Goal: Information Seeking & Learning: Learn about a topic

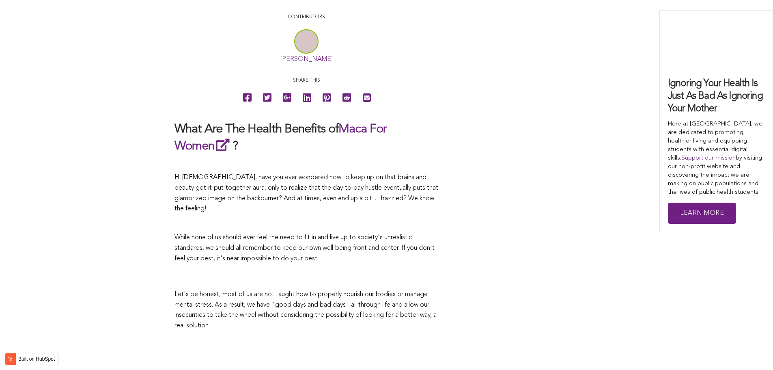
scroll to position [1730, 0]
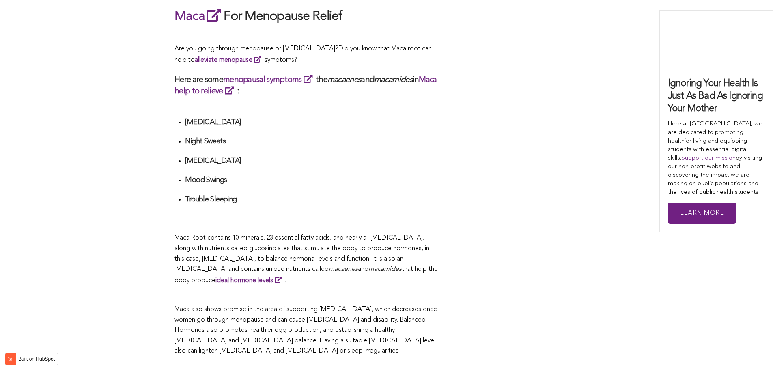
click at [333, 195] on h4 "Trouble Sleeping" at bounding box center [311, 199] width 253 height 9
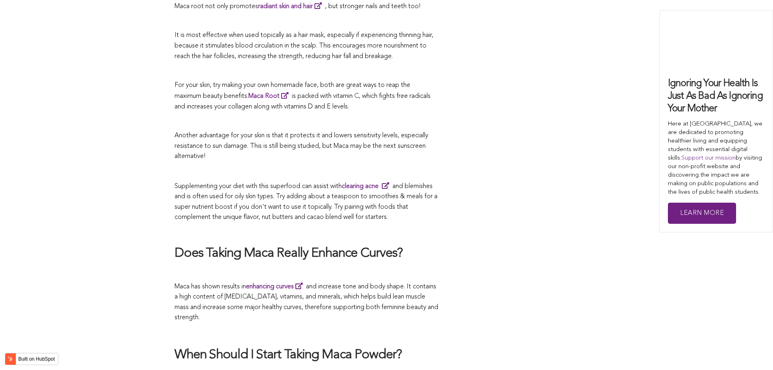
click at [379, 185] on span "Supplementing your diet with this superfood can assist with clearing acne and b…" at bounding box center [305, 202] width 263 height 38
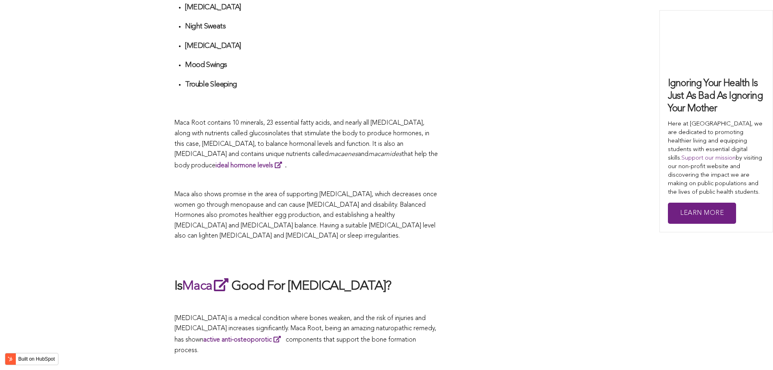
click at [416, 191] on span "Maca also shows promise in the area of supporting [MEDICAL_DATA], which decreas…" at bounding box center [305, 215] width 262 height 48
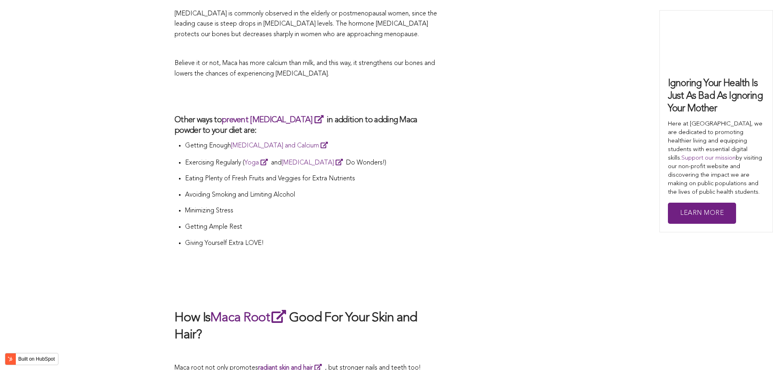
scroll to position [2481, 0]
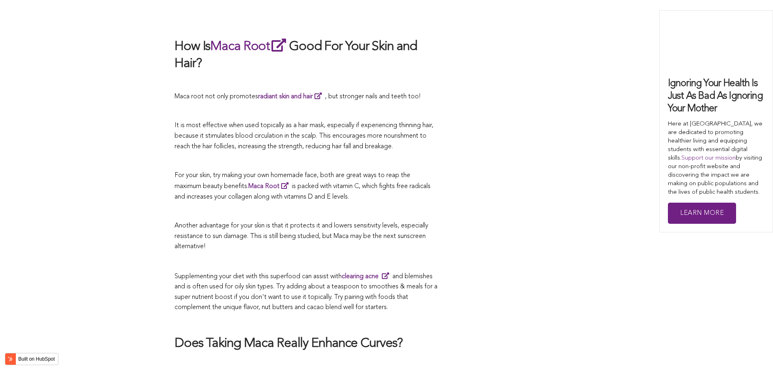
click at [305, 207] on p at bounding box center [306, 212] width 264 height 11
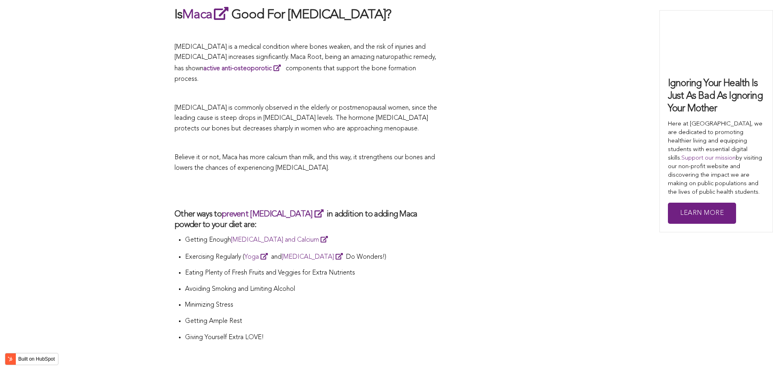
scroll to position [2076, 0]
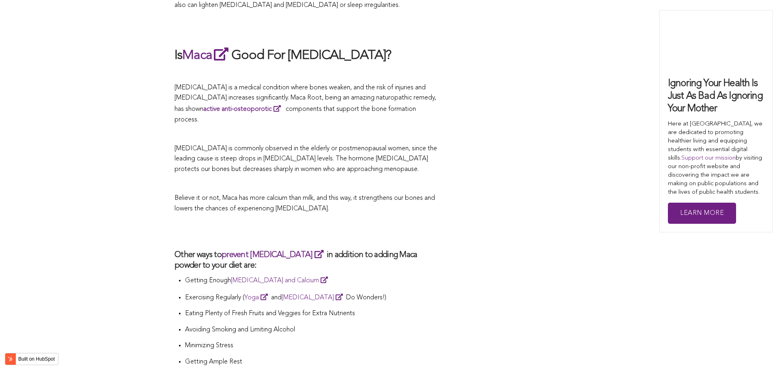
click at [360, 195] on span "Believe it or not, Maca has more calcium than milk, and this way, it strengthen…" at bounding box center [304, 203] width 260 height 17
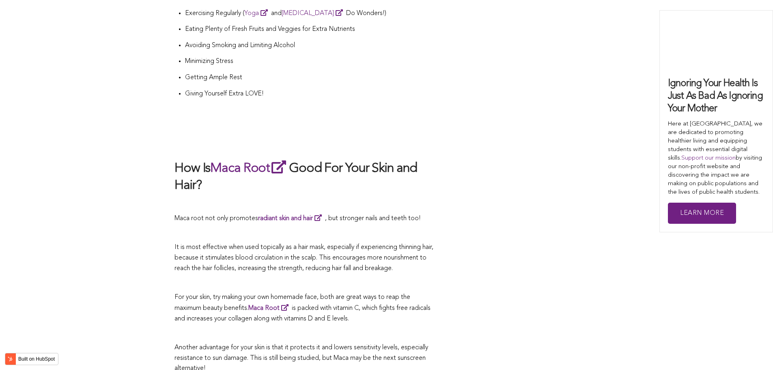
scroll to position [1741, 0]
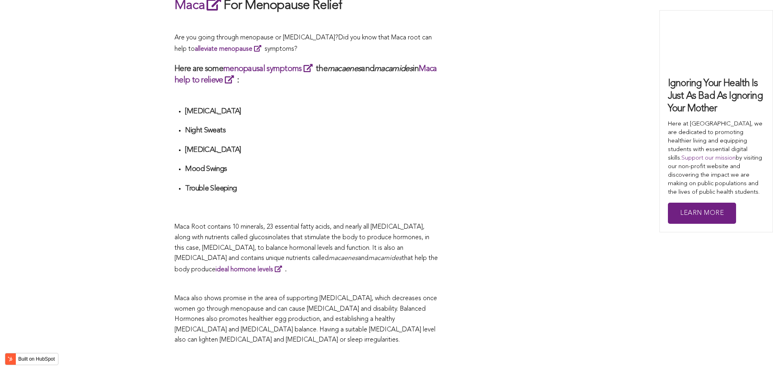
click at [337, 185] on li "Trouble Sleeping" at bounding box center [311, 198] width 253 height 29
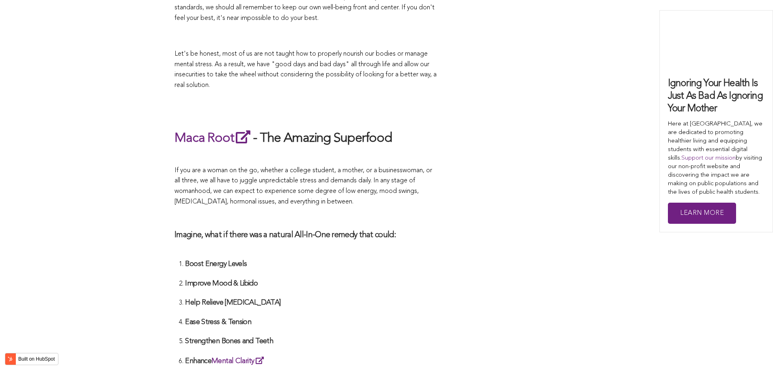
scroll to position [2430, 0]
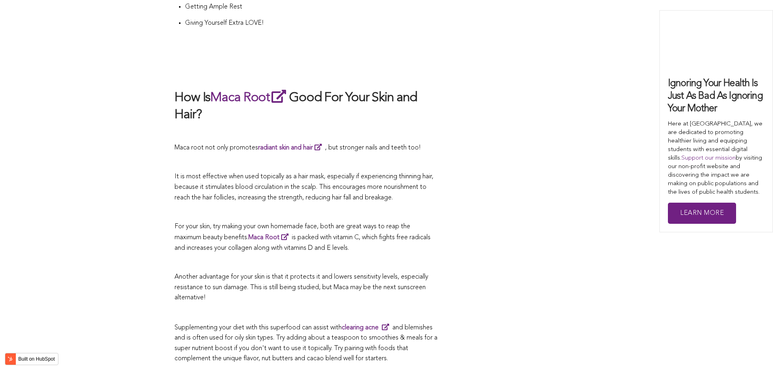
click at [369, 207] on p at bounding box center [306, 212] width 264 height 11
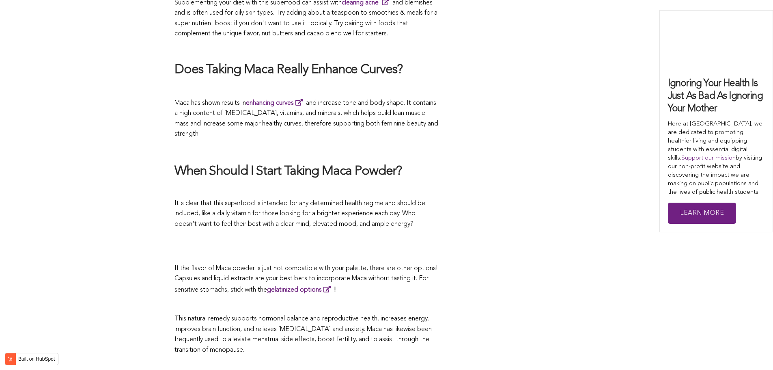
scroll to position [1808, 0]
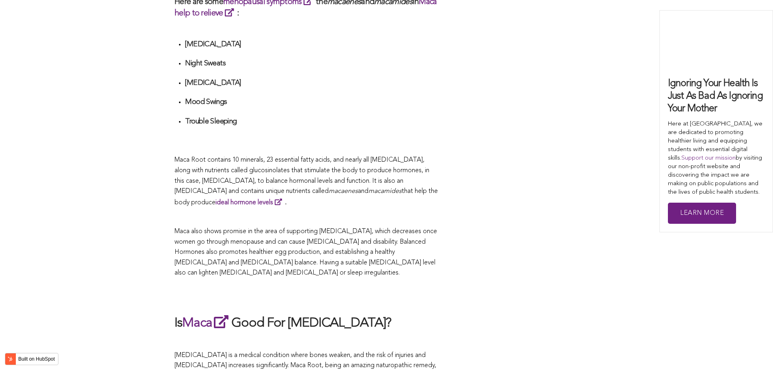
click at [368, 188] on span "macamides" at bounding box center [384, 191] width 33 height 6
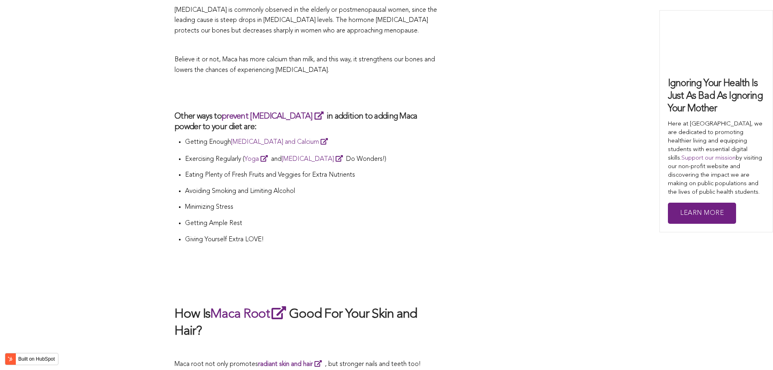
scroll to position [2255, 0]
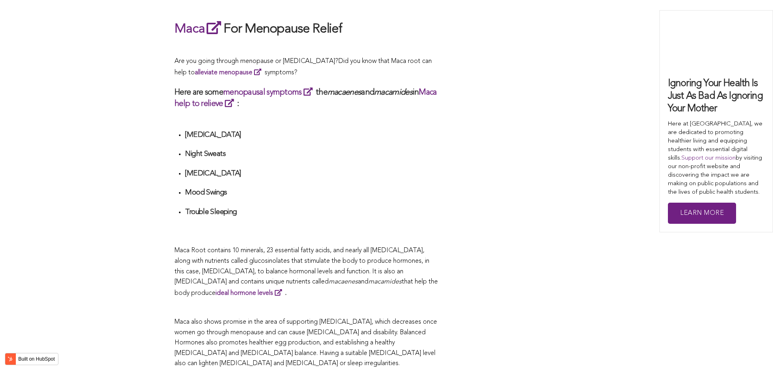
click at [419, 188] on h4 "Mood Swings" at bounding box center [311, 192] width 253 height 9
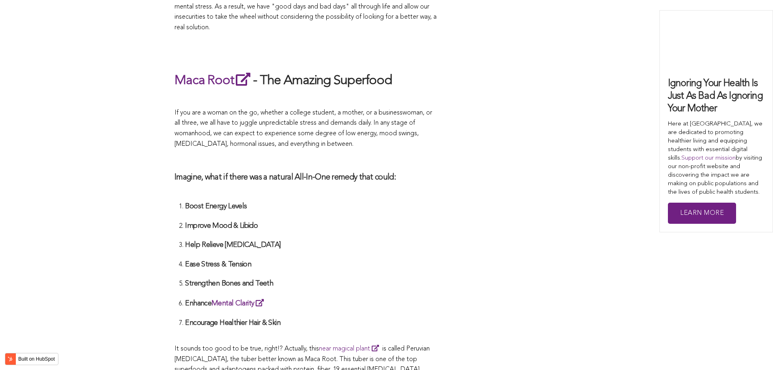
scroll to position [1891, 0]
